Goal: Entertainment & Leisure: Browse casually

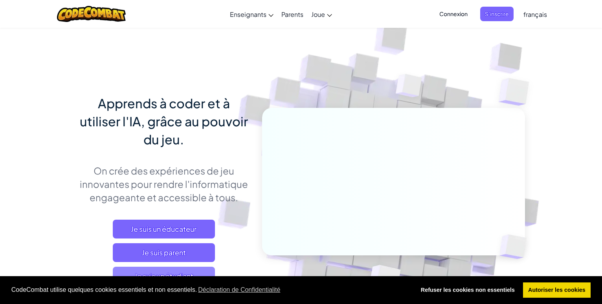
click at [163, 272] on span "Je suis un étudiant" at bounding box center [164, 276] width 102 height 19
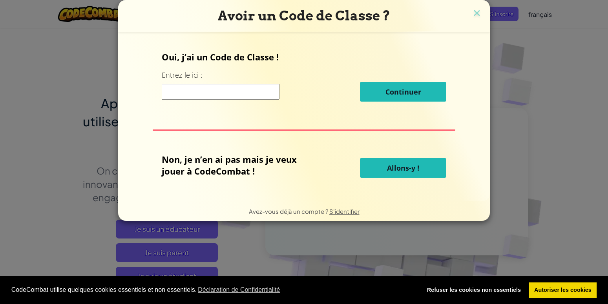
click at [397, 168] on span "Allons-y !" at bounding box center [403, 167] width 32 height 9
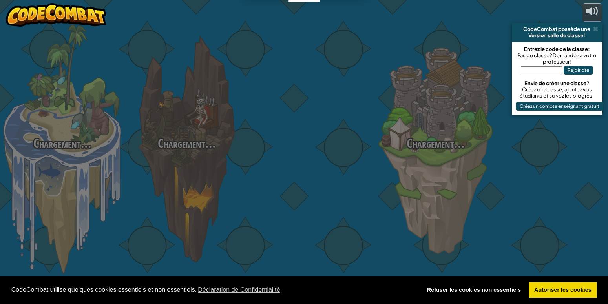
select select "fr"
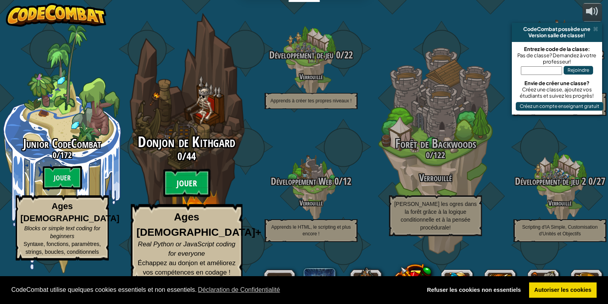
click at [190, 198] on btn "Jouer" at bounding box center [186, 183] width 47 height 28
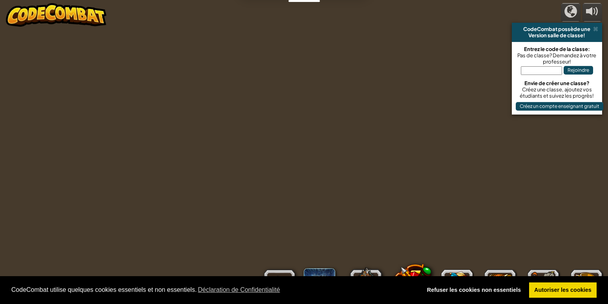
select select "fr"
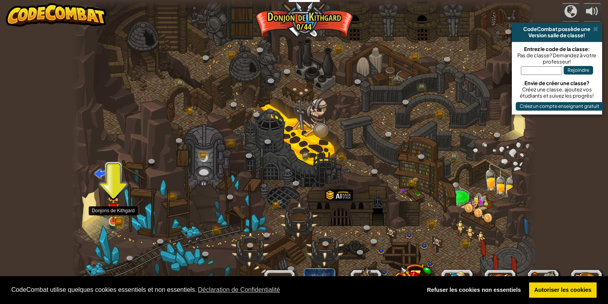
click at [111, 213] on img at bounding box center [114, 209] width 12 height 26
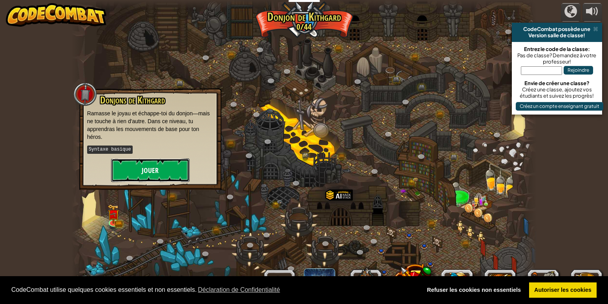
click at [158, 174] on button "Jouer" at bounding box center [150, 171] width 79 height 24
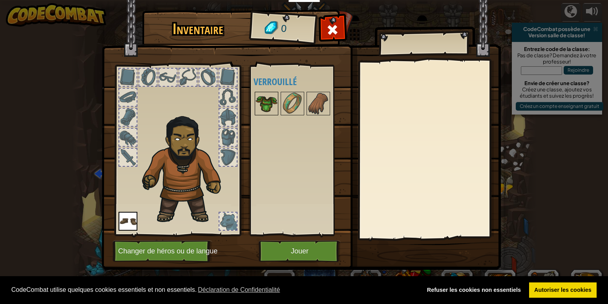
click at [268, 104] on img at bounding box center [267, 104] width 22 height 22
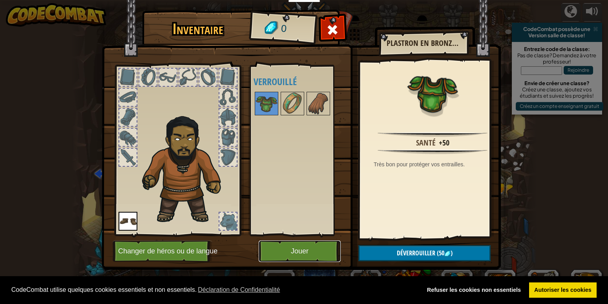
click at [293, 250] on button "Jouer" at bounding box center [300, 252] width 82 height 22
